Goal: Transaction & Acquisition: Book appointment/travel/reservation

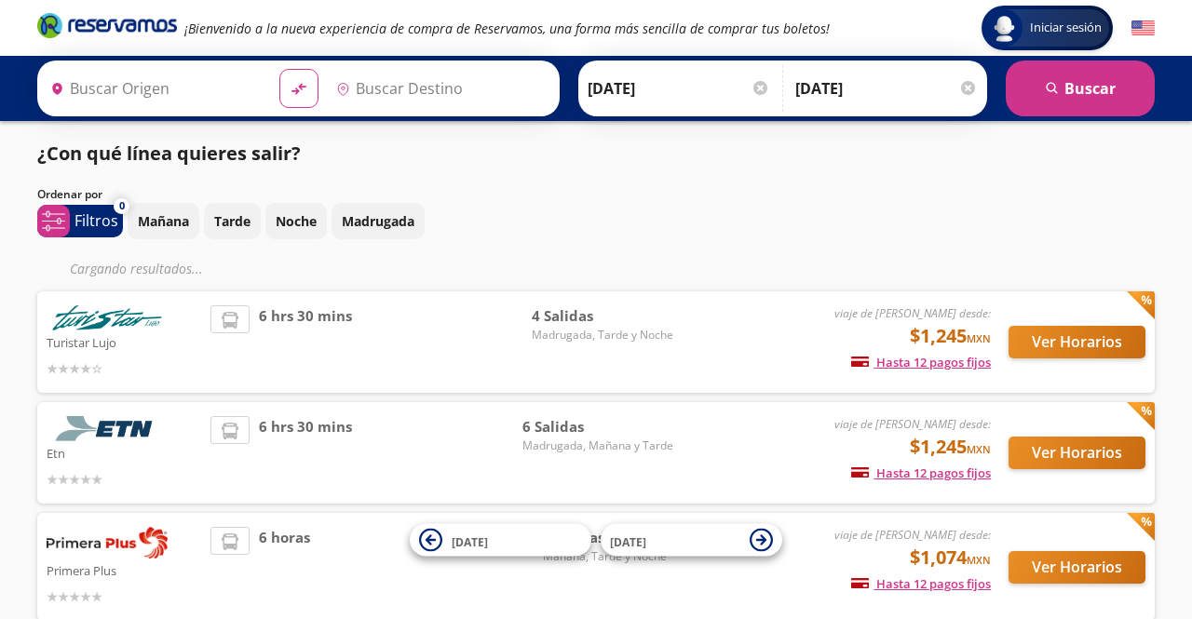
type input "Toluca, [GEOGRAPHIC_DATA]"
type input "[GEOGRAPHIC_DATA], [GEOGRAPHIC_DATA]"
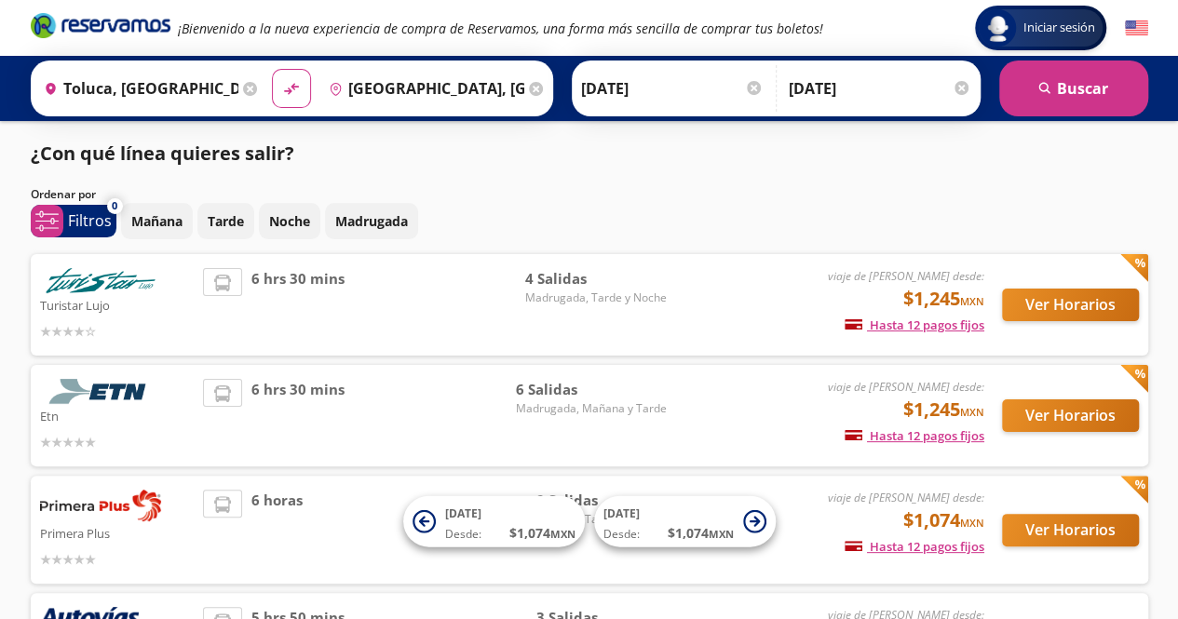
click at [663, 95] on input "[DATE]" at bounding box center [672, 88] width 182 height 47
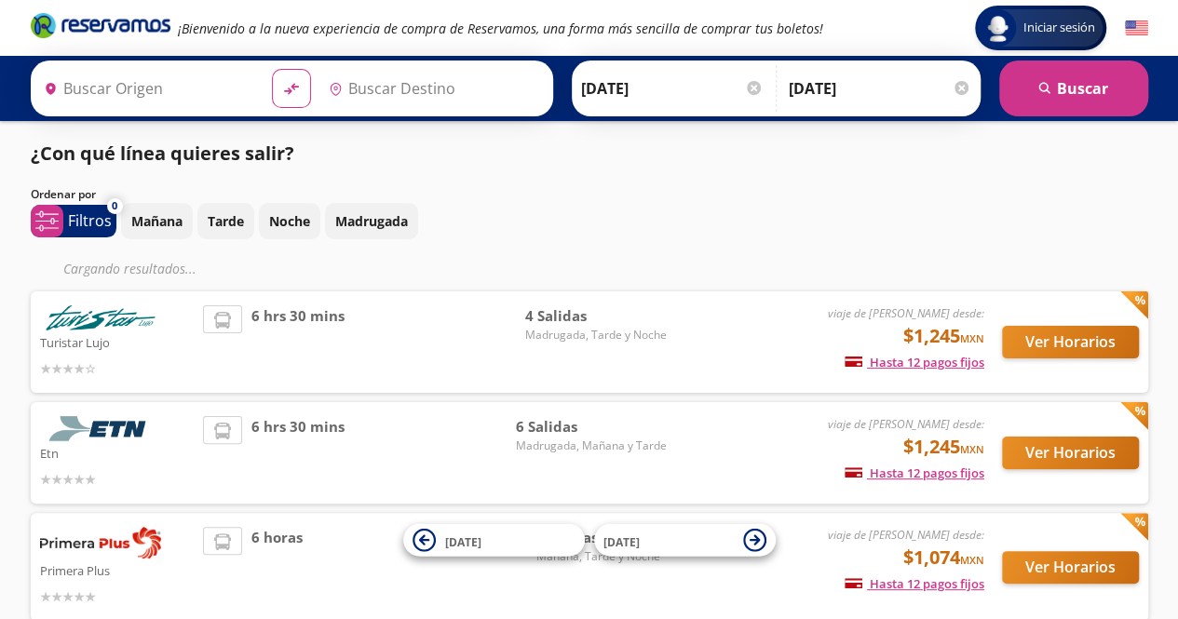
type input "Toluca, [GEOGRAPHIC_DATA]"
type input "[GEOGRAPHIC_DATA], [GEOGRAPHIC_DATA]"
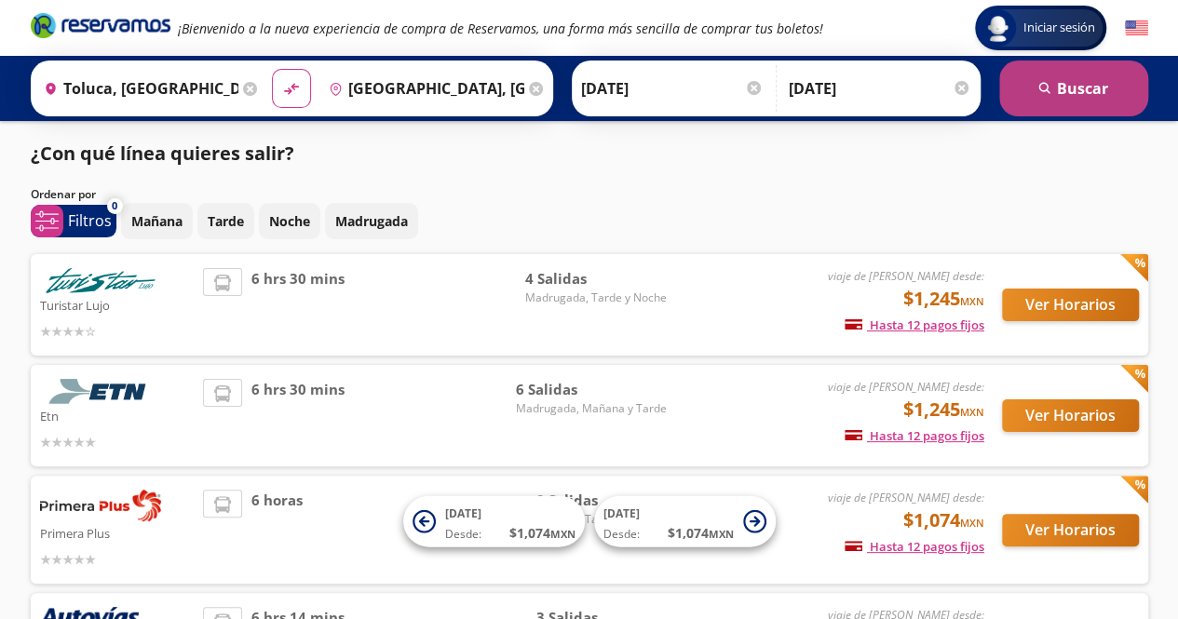
click at [1068, 90] on button "search Buscar" at bounding box center [1073, 89] width 149 height 56
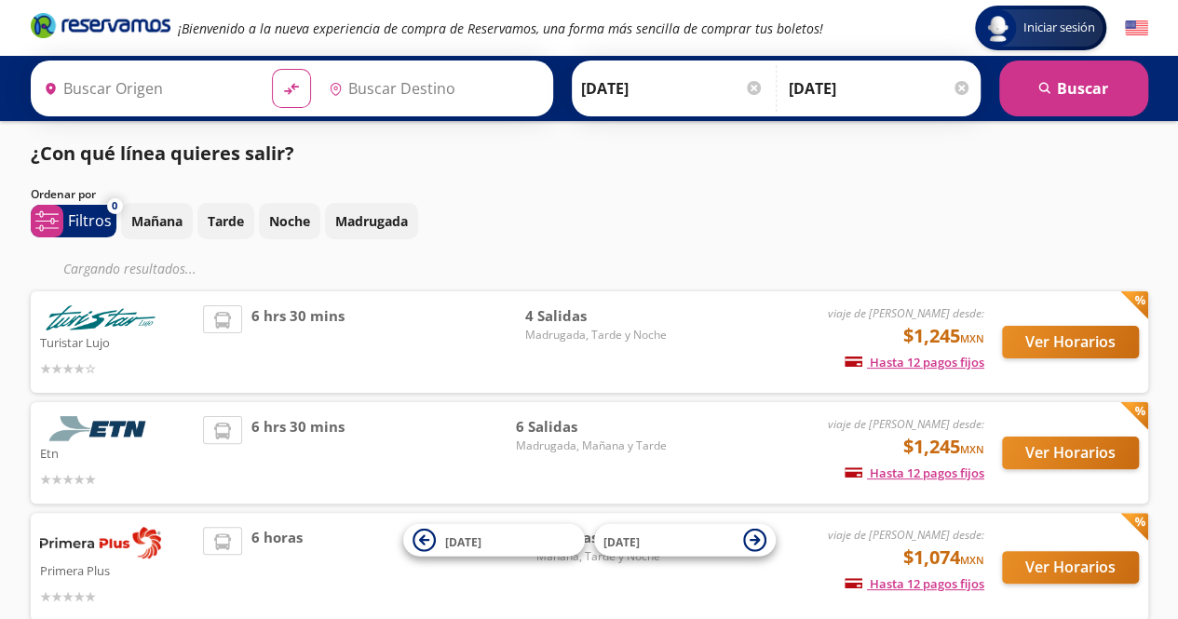
type input "Toluca, [GEOGRAPHIC_DATA]"
type input "[GEOGRAPHIC_DATA], [GEOGRAPHIC_DATA]"
